Goal: Task Accomplishment & Management: Manage account settings

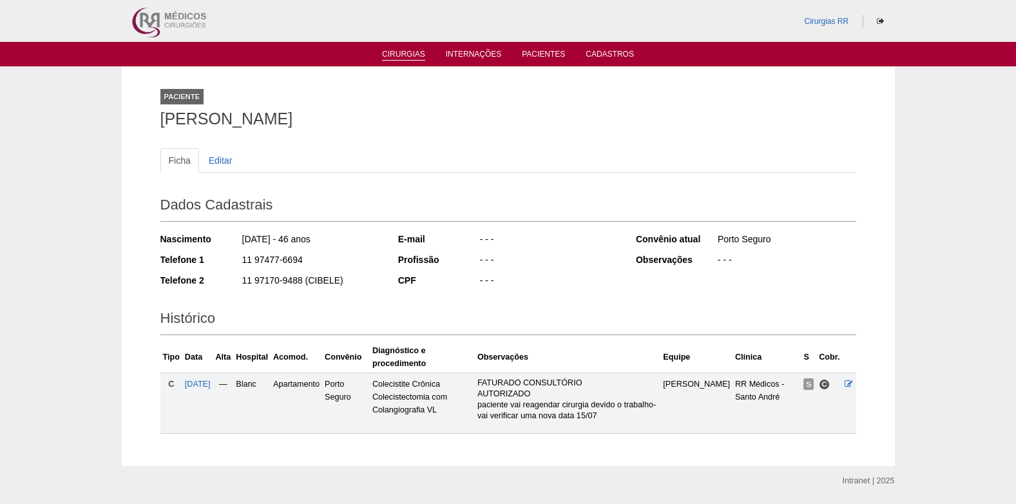
click at [394, 51] on link "Cirurgias" at bounding box center [403, 55] width 43 height 11
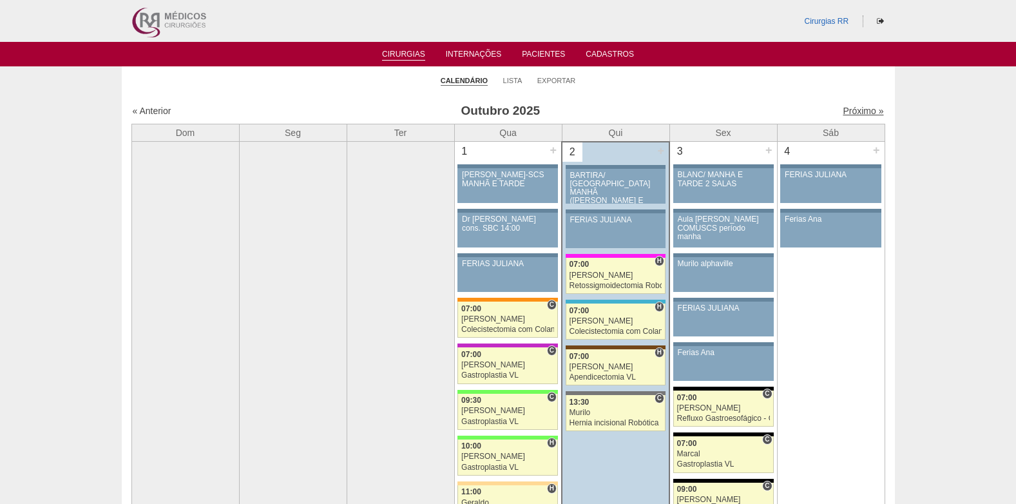
click at [844, 113] on link "Próximo »" at bounding box center [862, 111] width 41 height 10
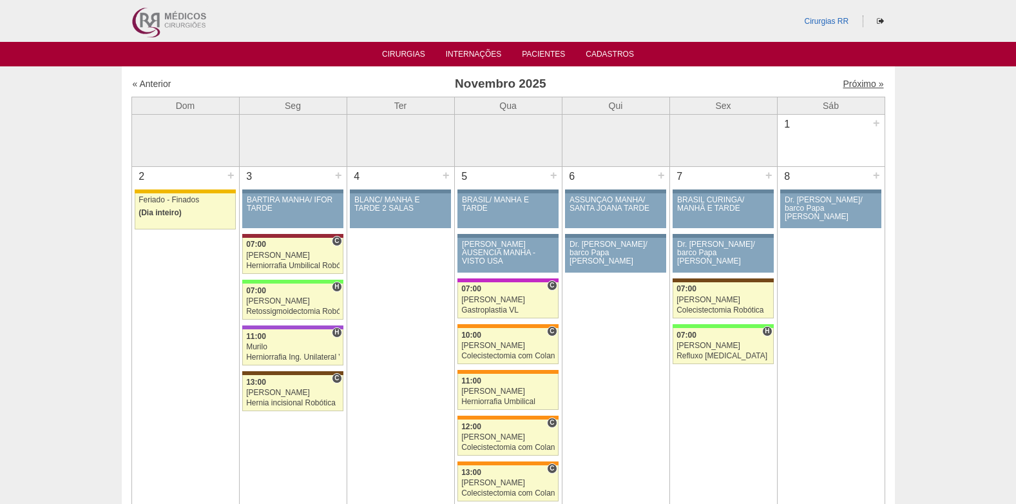
click at [859, 86] on link "Próximo »" at bounding box center [862, 84] width 41 height 10
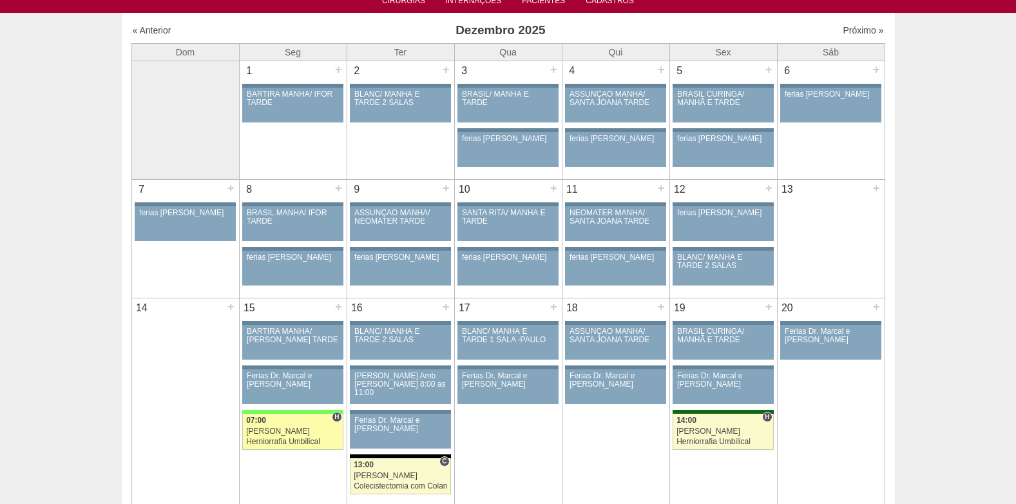
scroll to position [129, 0]
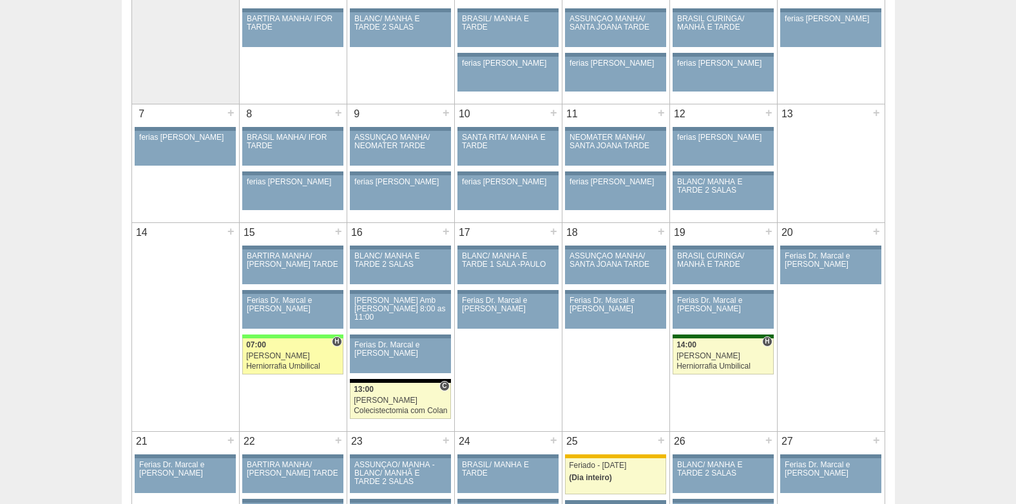
click at [303, 350] on link "89118 Felipe Rossi H 07:00 Felipe Rossi Herniorrafia Umbilical Hospital Brasil …" at bounding box center [292, 356] width 100 height 36
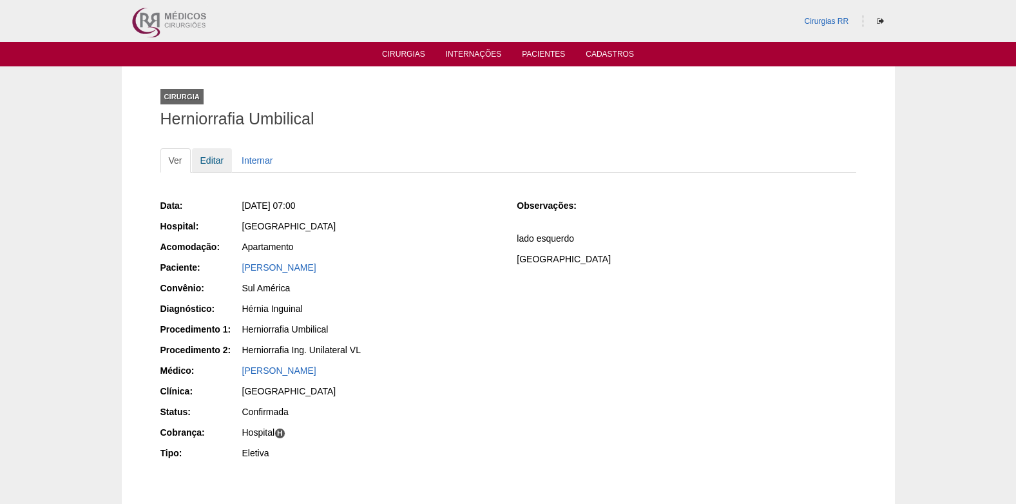
click at [206, 156] on link "Editar" at bounding box center [212, 160] width 41 height 24
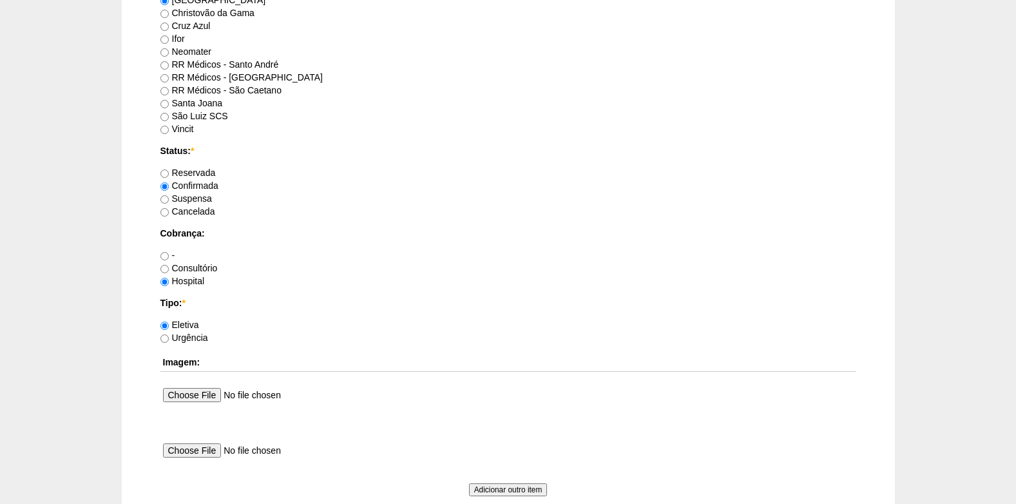
scroll to position [1095, 0]
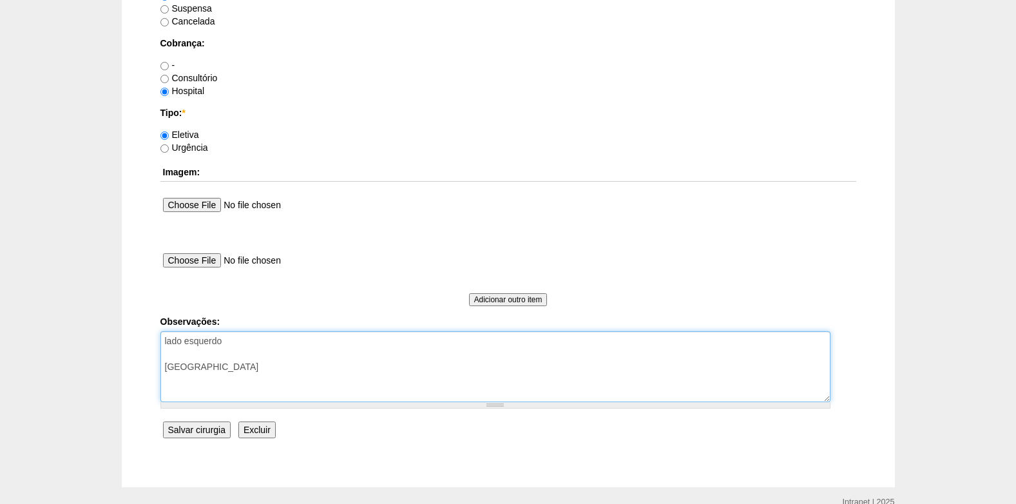
click at [281, 370] on textarea "lado esquerdo [GEOGRAPHIC_DATA]" at bounding box center [495, 366] width 670 height 71
type textarea "lado esquerdo COBRANÇA HOSPITAL AUTORIZADO"
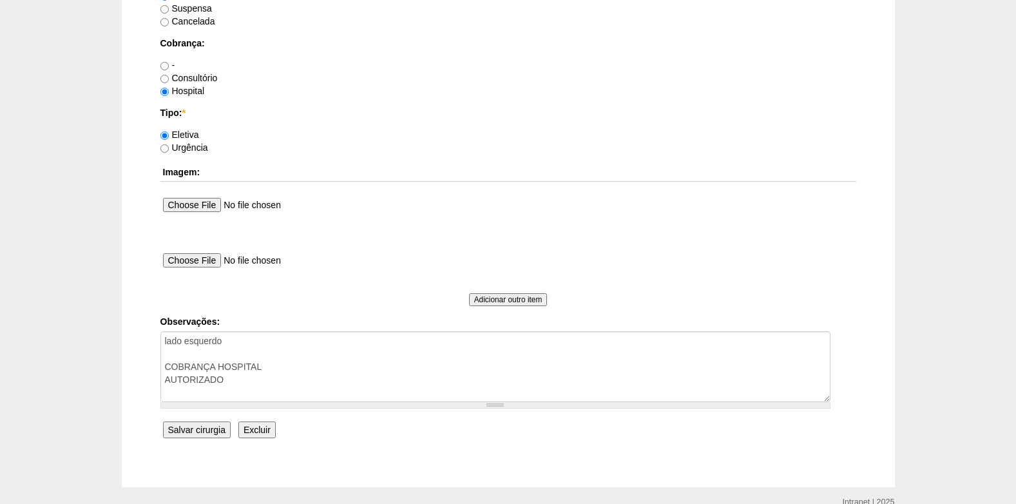
click at [183, 424] on input "Salvar cirurgia" at bounding box center [197, 429] width 68 height 17
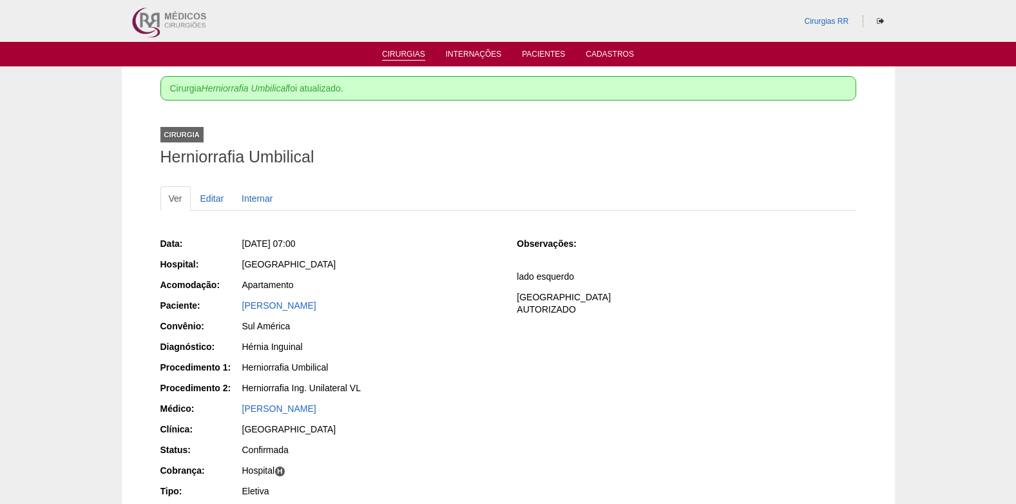
click at [393, 54] on link "Cirurgias" at bounding box center [403, 55] width 43 height 11
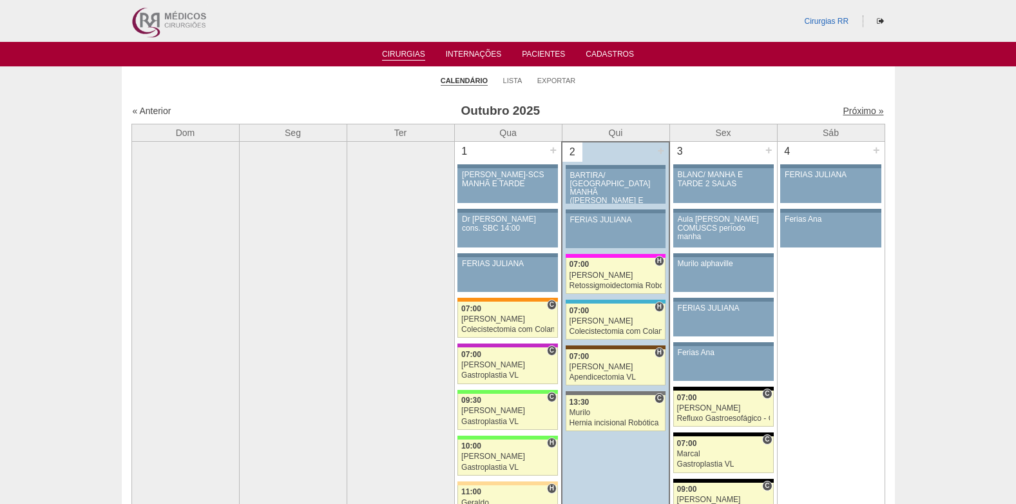
click at [842, 111] on link "Próximo »" at bounding box center [862, 111] width 41 height 10
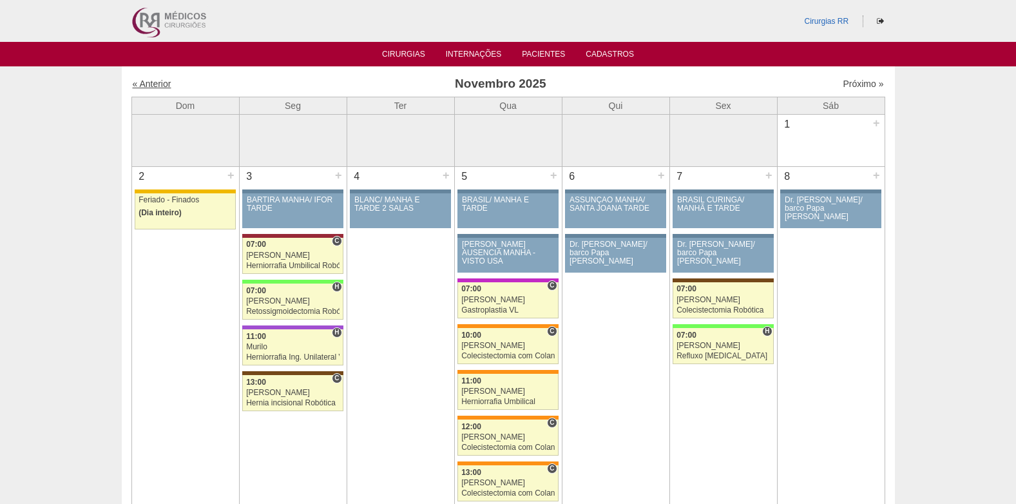
click at [164, 86] on link "« Anterior" at bounding box center [152, 84] width 39 height 10
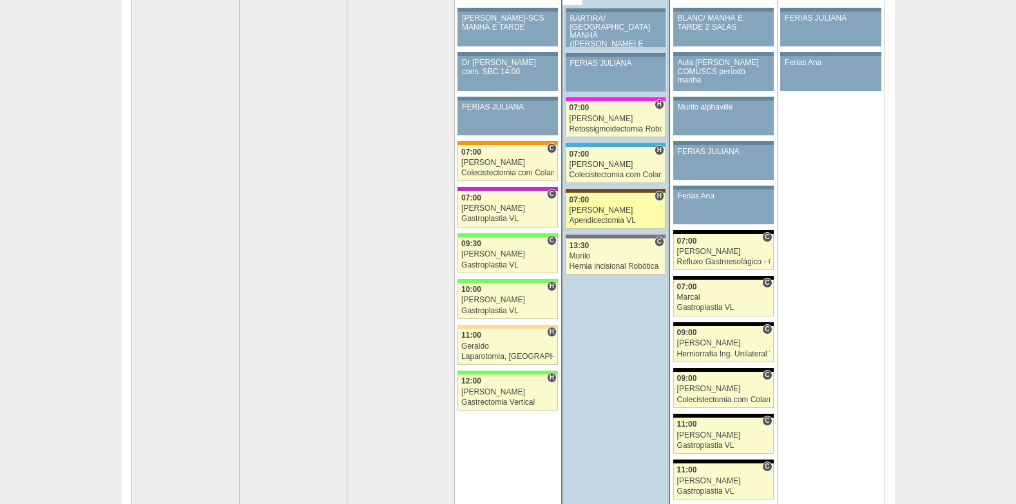
scroll to position [129, 0]
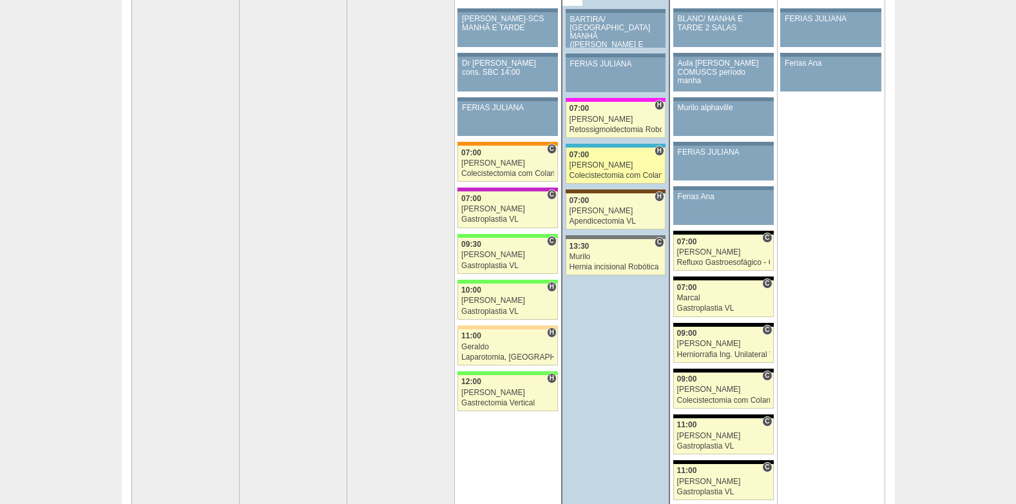
click at [609, 169] on div "[PERSON_NAME]" at bounding box center [615, 165] width 93 height 8
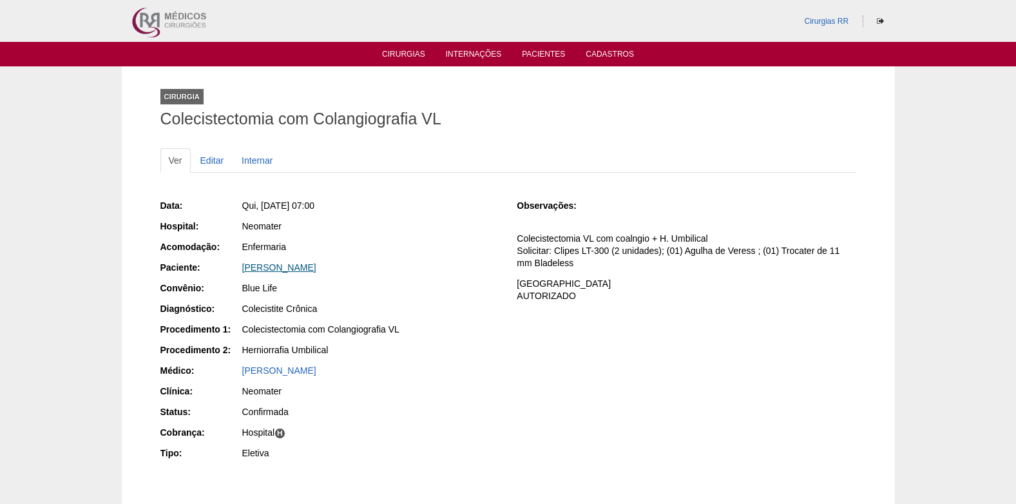
click at [284, 265] on link "Alexandre Moscatelli" at bounding box center [279, 267] width 74 height 10
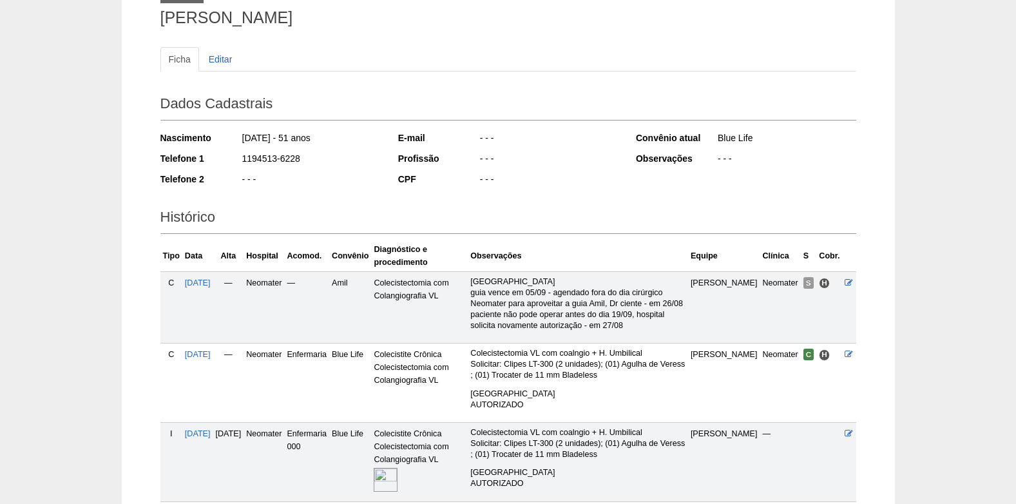
scroll to position [220, 0]
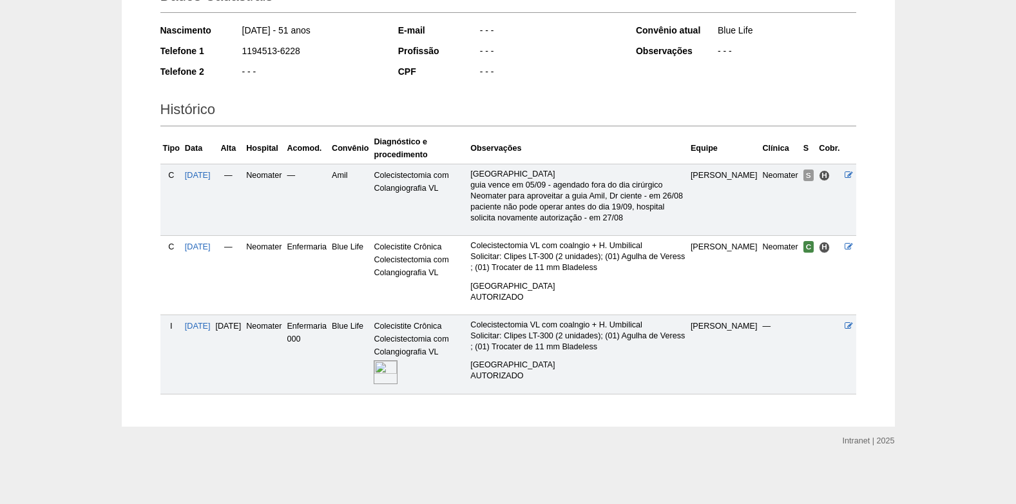
click at [397, 375] on img at bounding box center [386, 372] width 24 height 24
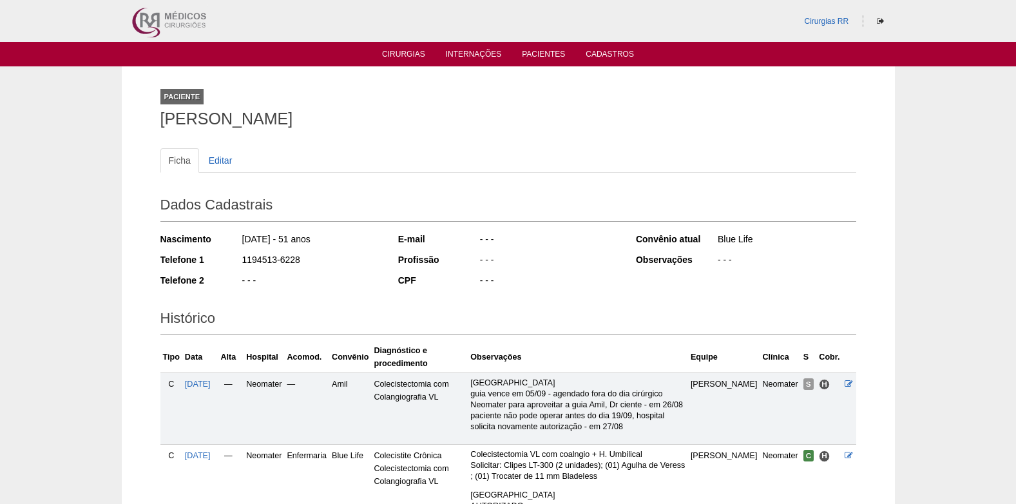
scroll to position [220, 0]
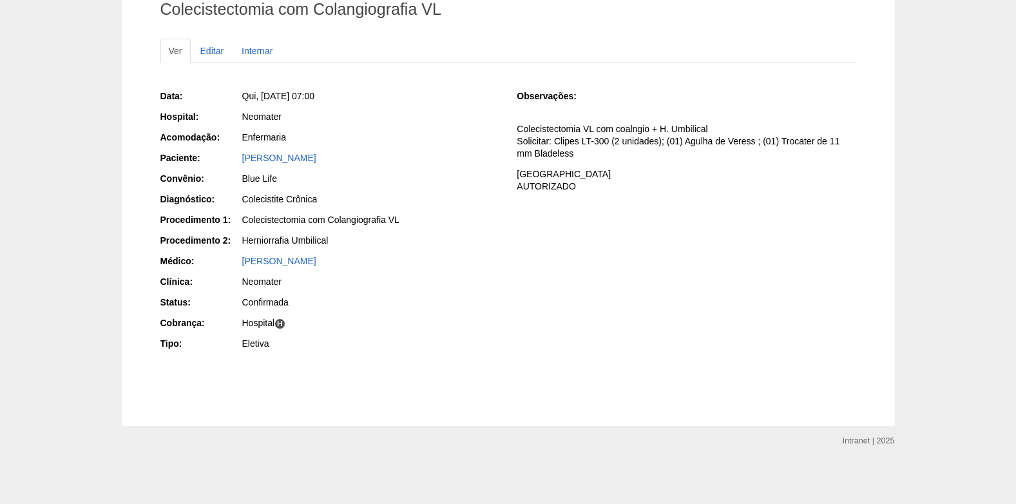
scroll to position [45, 0]
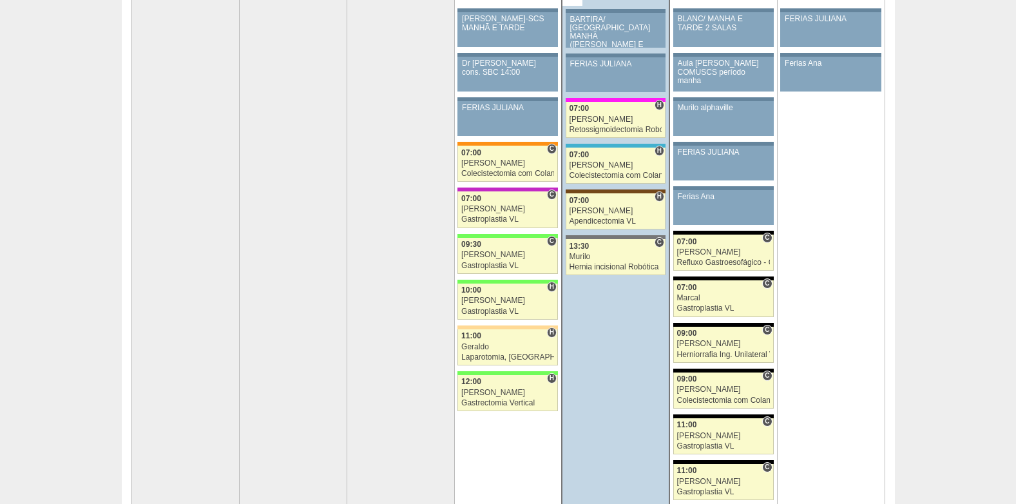
scroll to position [129, 0]
click at [617, 218] on div "Apendicectomia VL" at bounding box center [615, 221] width 93 height 8
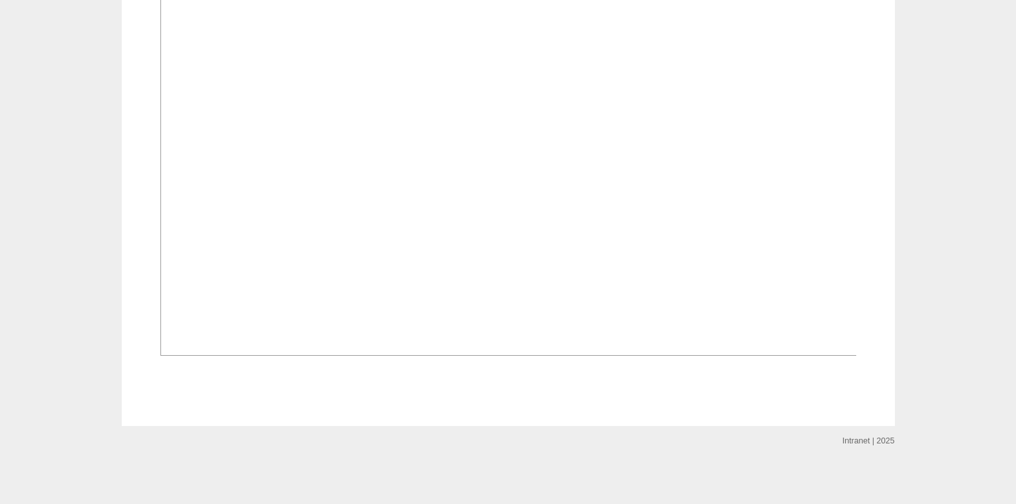
scroll to position [1047, 0]
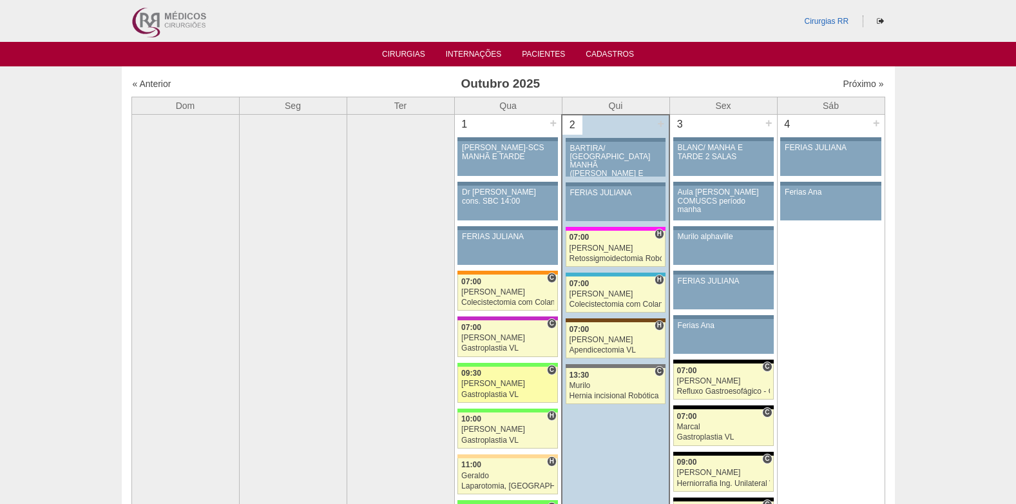
scroll to position [129, 0]
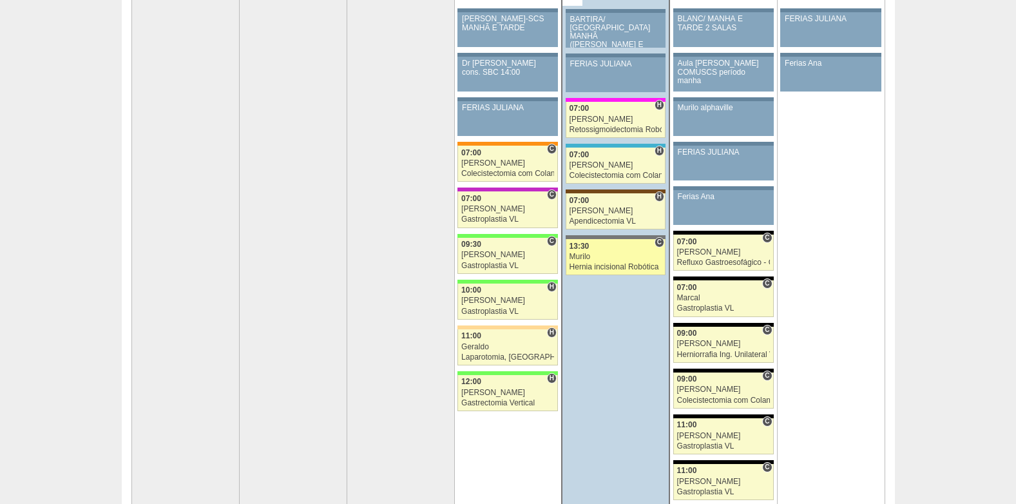
click at [591, 251] on link "88177 Murilo C 13:30 Murilo Hernia incisional Robótica Hospital Santa Catarina …" at bounding box center [615, 257] width 100 height 36
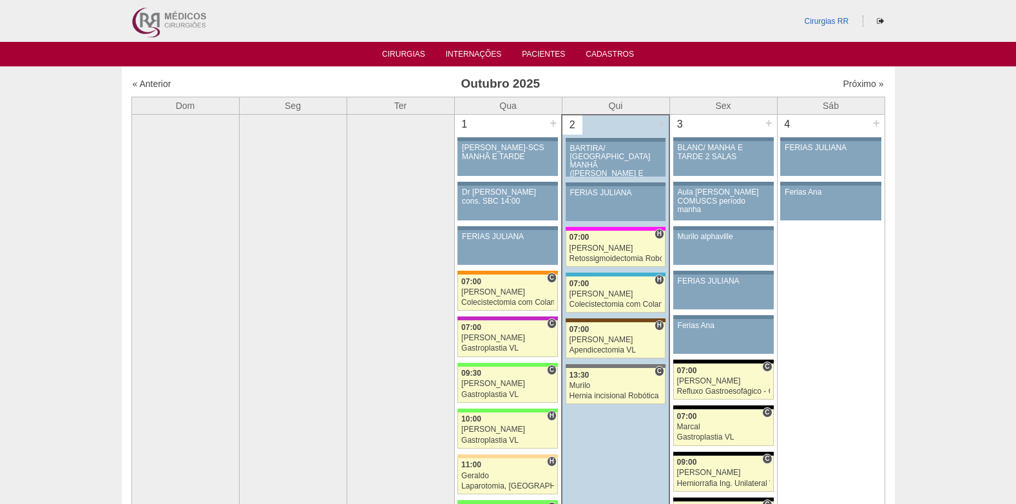
scroll to position [129, 0]
